Goal: Information Seeking & Learning: Check status

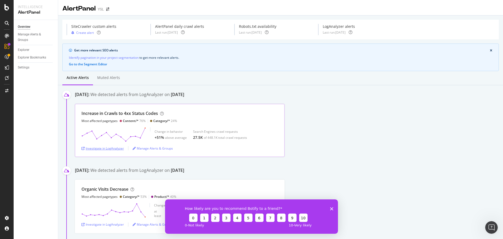
click at [112, 148] on div "Investigate in LogAnalyzer" at bounding box center [103, 148] width 42 height 4
